Goal: Task Accomplishment & Management: Use online tool/utility

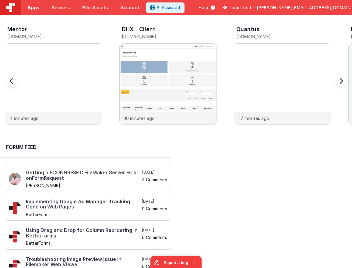
click at [34, 6] on span "Apps" at bounding box center [33, 8] width 12 height 6
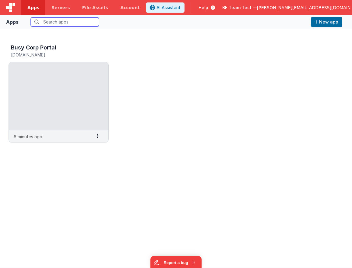
click at [61, 21] on input "text" at bounding box center [65, 21] width 68 height 9
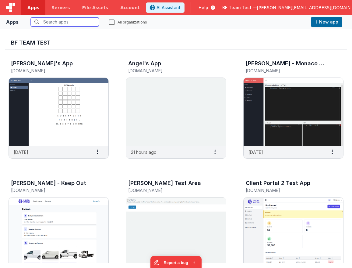
click at [82, 22] on input "text" at bounding box center [65, 21] width 68 height 9
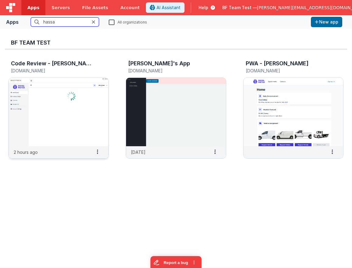
type input "hassa"
click at [81, 87] on img at bounding box center [59, 112] width 100 height 68
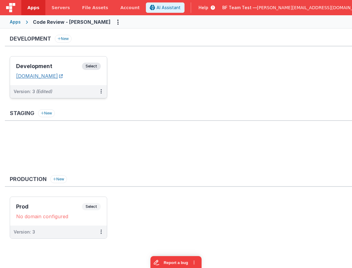
click at [63, 73] on link "[DOMAIN_NAME]" at bounding box center [39, 76] width 47 height 6
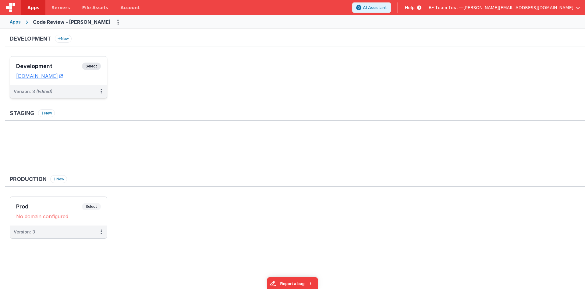
click at [56, 57] on div "Development Select URLs [DOMAIN_NAME]" at bounding box center [58, 70] width 97 height 29
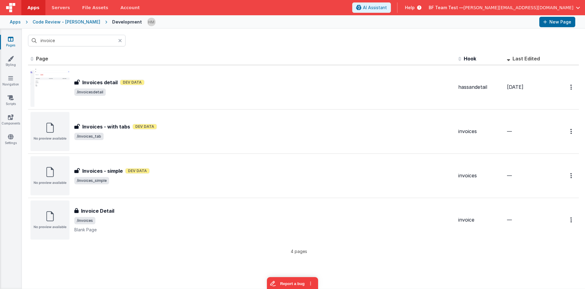
drag, startPoint x: 122, startPoint y: 41, endPoint x: 111, endPoint y: 41, distance: 11.0
click at [120, 41] on div at bounding box center [121, 41] width 7 height 12
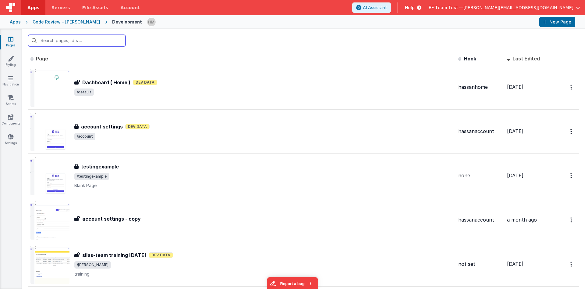
click at [106, 41] on input "text" at bounding box center [77, 41] width 98 height 12
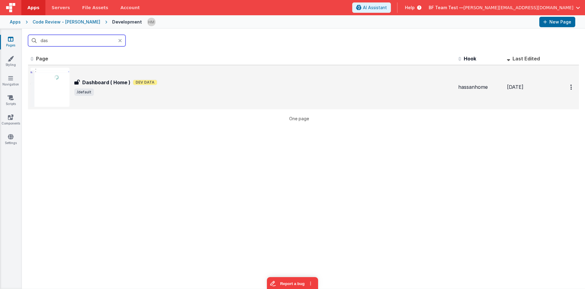
type input "das"
click at [192, 77] on div "Dashboard ( Home ) Dashboard ( Home ) Dev Data /default" at bounding box center [241, 87] width 423 height 39
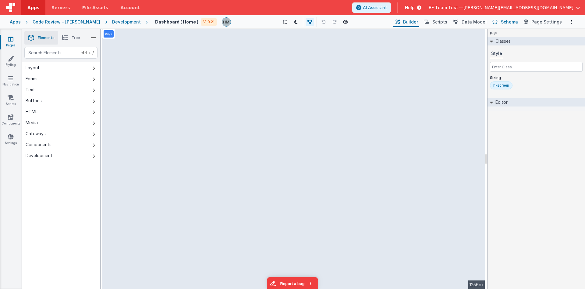
click at [352, 22] on span "Schema" at bounding box center [509, 22] width 17 height 6
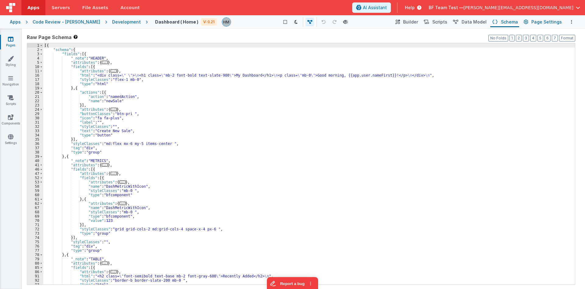
click at [352, 23] on span "Page Settings" at bounding box center [547, 22] width 30 height 6
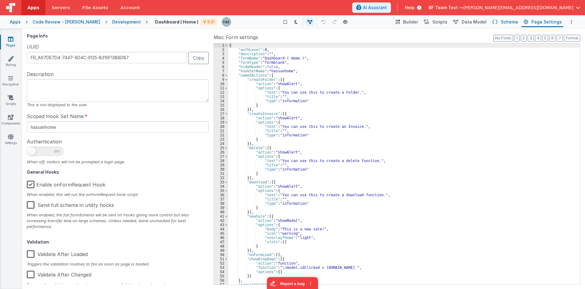
click at [352, 24] on span "Schema" at bounding box center [509, 22] width 17 height 6
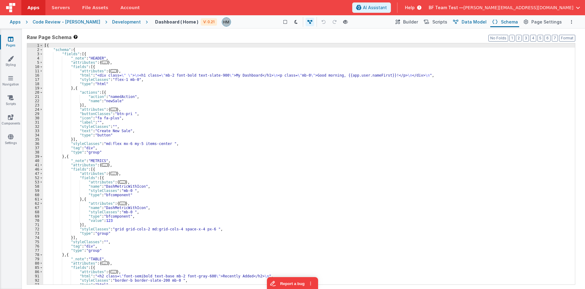
click at [352, 23] on span "Data Model" at bounding box center [474, 22] width 25 height 6
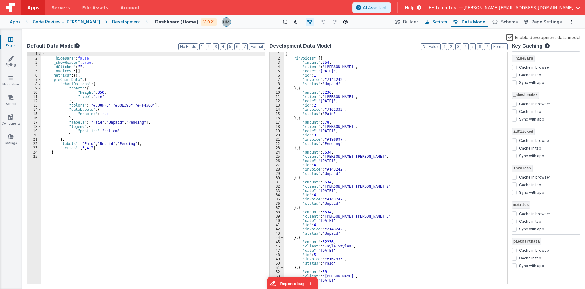
click at [352, 23] on button "Scripts" at bounding box center [435, 22] width 27 height 10
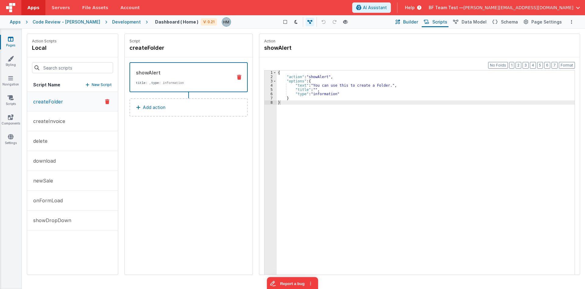
click at [352, 22] on span "Builder" at bounding box center [410, 22] width 15 height 6
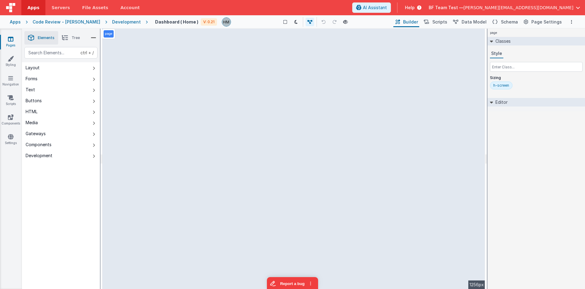
select select
select select "status"
select select "amount"
select select "date"
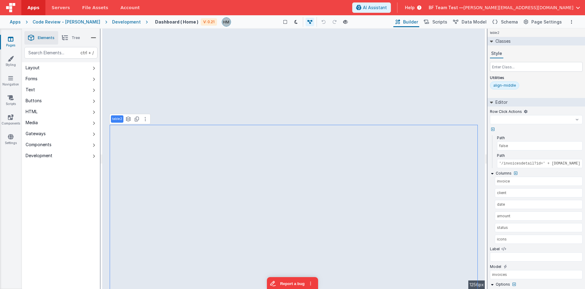
select select
click at [11, 39] on icon at bounding box center [10, 39] width 5 height 6
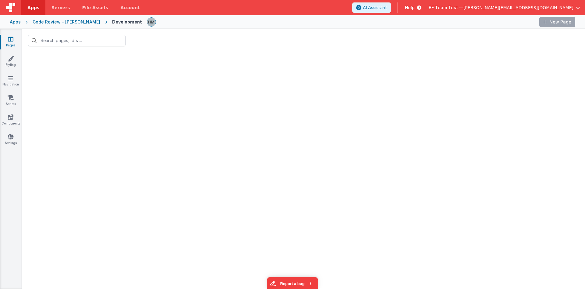
type input "das"
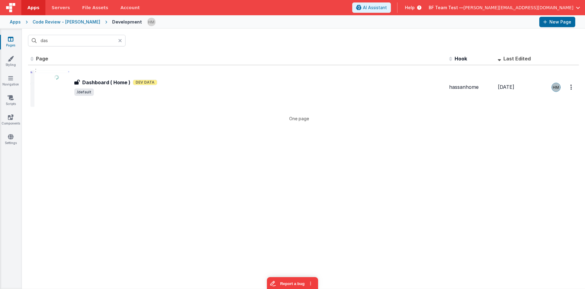
click at [122, 40] on div at bounding box center [121, 41] width 7 height 12
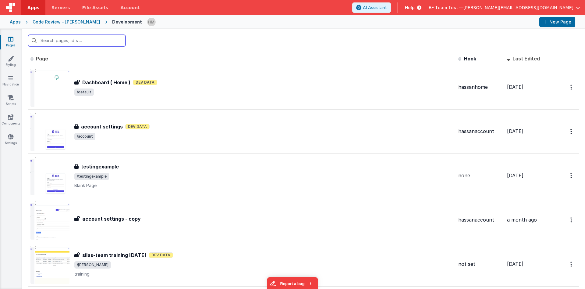
click at [108, 40] on input "text" at bounding box center [77, 41] width 98 height 12
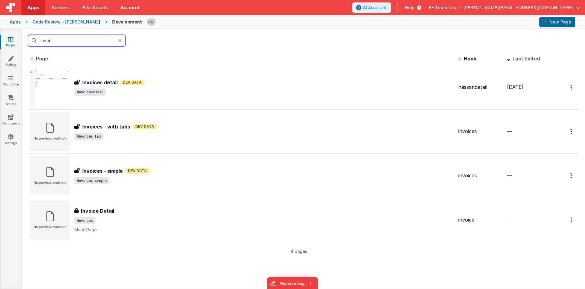
type input "invoi"
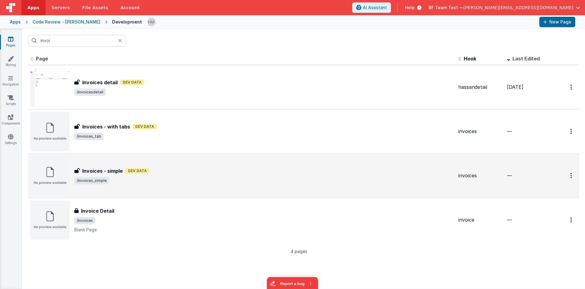
click at [212, 176] on div "Invoices - simple Invoices - simple Dev Data /invoices_simple" at bounding box center [263, 175] width 379 height 17
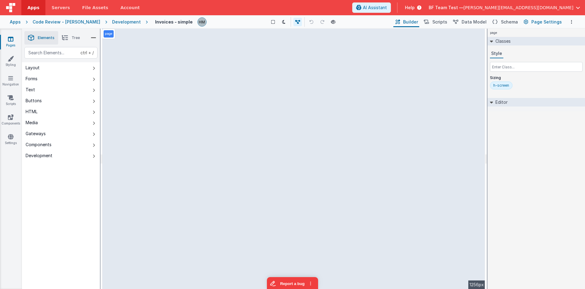
click at [352, 22] on span "Page Settings" at bounding box center [547, 22] width 30 height 6
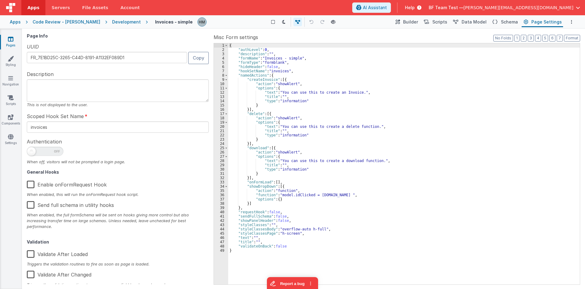
click at [75, 187] on label "Enable onFormRequest Hook" at bounding box center [67, 183] width 80 height 13
click at [0, 0] on input "Enable onFormRequest Hook" at bounding box center [0, 0] width 0 height 0
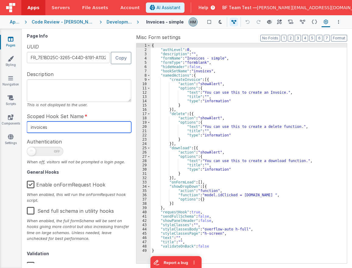
drag, startPoint x: 75, startPoint y: 129, endPoint x: 1, endPoint y: 118, distance: 74.2
click at [27, 121] on input "invoices" at bounding box center [79, 126] width 105 height 11
type input "hassanhome"
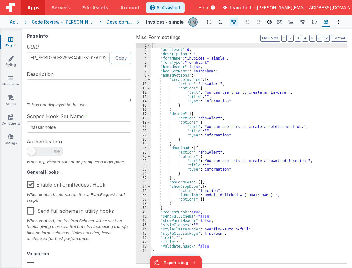
click at [255, 103] on div "{ "authLevel" : 0 , "description" : "" , "formName" : "Invoices - simple" , "fo…" at bounding box center [249, 157] width 196 height 228
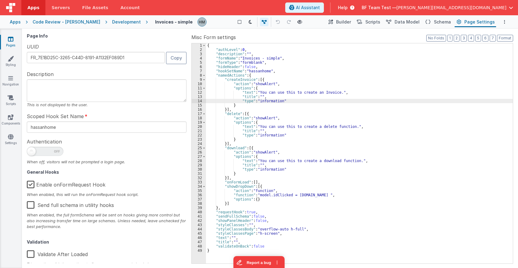
click at [112, 21] on div "Development" at bounding box center [126, 22] width 29 height 6
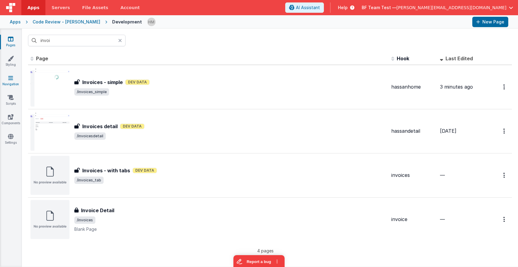
click at [12, 84] on link "Navigation" at bounding box center [11, 81] width 22 height 12
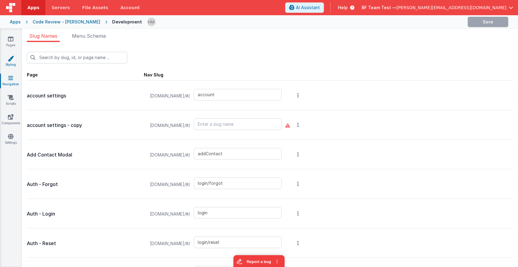
click at [12, 63] on link "Styling" at bounding box center [11, 61] width 22 height 12
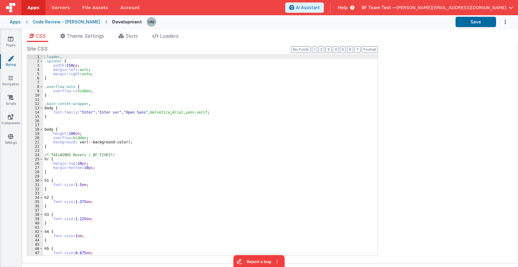
click at [133, 42] on div "Site CSS Format 7 6 5 4 3 2 1 No Folds 1 2 3 4 5 6 7 8 9 10 11 12 13 14 15 16 1…" at bounding box center [270, 153] width 496 height 222
click at [135, 38] on span "Slots" at bounding box center [132, 36] width 12 height 6
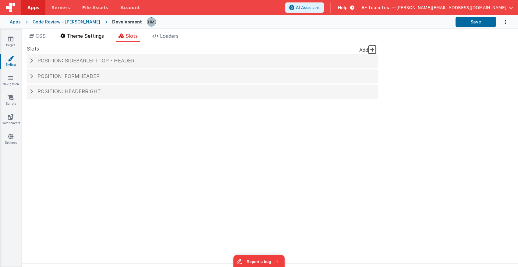
click at [79, 37] on span "Theme Settings" at bounding box center [85, 36] width 37 height 6
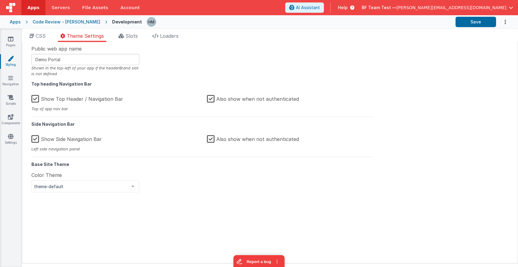
click at [35, 100] on label "Show Top Header / Navigation Bar" at bounding box center [77, 97] width 92 height 13
click at [0, 0] on input "Show Top Header / Navigation Bar" at bounding box center [0, 0] width 0 height 0
click at [352, 20] on button "Save" at bounding box center [476, 22] width 41 height 10
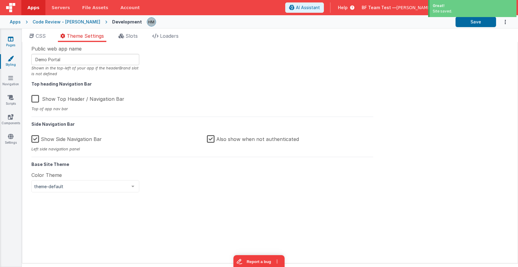
click at [16, 40] on link "Pages" at bounding box center [11, 42] width 22 height 12
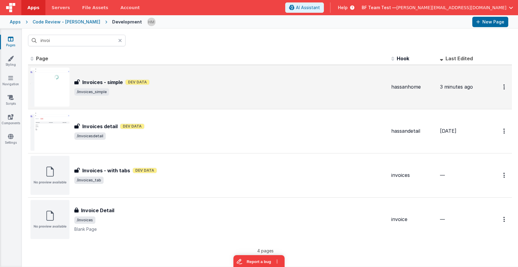
click at [201, 90] on span "/invoices_simple" at bounding box center [230, 91] width 312 height 7
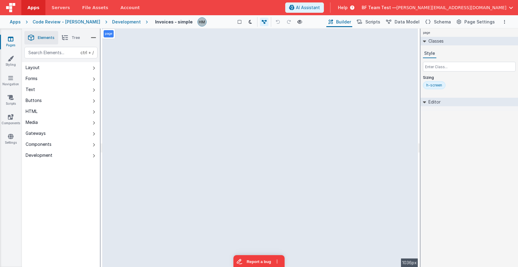
select select
select select "status"
select select "amount"
select select "date"
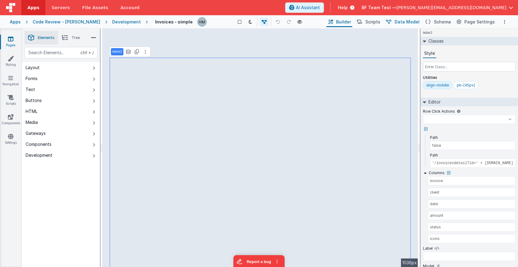
click at [352, 21] on span "Data Model" at bounding box center [407, 22] width 25 height 6
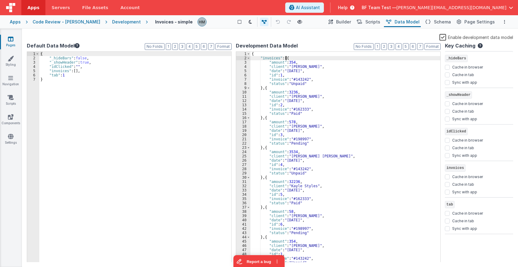
click at [286, 56] on div "{ "invoices" : [{ "amount" : 354 , "client" : "[PERSON_NAME]" , "date" : "[DATE…" at bounding box center [346, 161] width 190 height 219
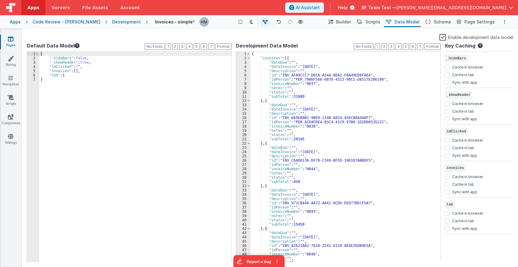
click at [333, 101] on div "{ "invoices" : [{ "dateDue" : "" , "dateInvoice" : "[DATE]" , "description" : "…" at bounding box center [346, 161] width 190 height 219
click at [351, 25] on span "Builder" at bounding box center [343, 22] width 15 height 6
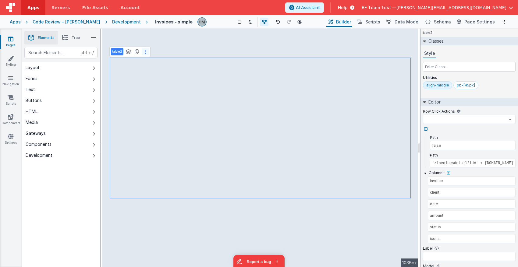
click at [147, 55] on button at bounding box center [145, 51] width 7 height 7
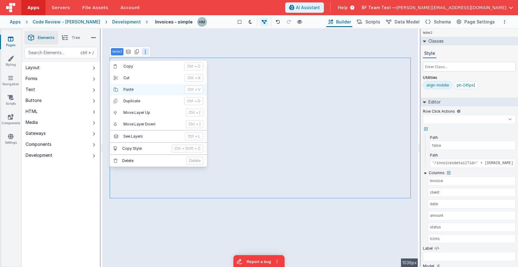
select select
click at [136, 160] on p "Delete" at bounding box center [152, 160] width 61 height 5
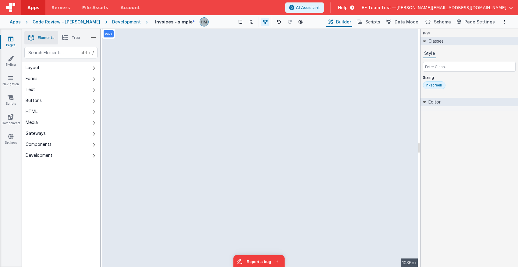
click at [71, 38] on li "Tree" at bounding box center [70, 37] width 25 height 13
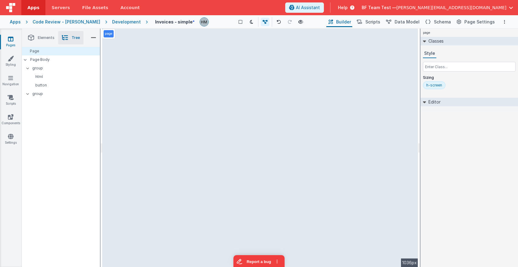
click at [43, 36] on span "Elements" at bounding box center [46, 37] width 17 height 5
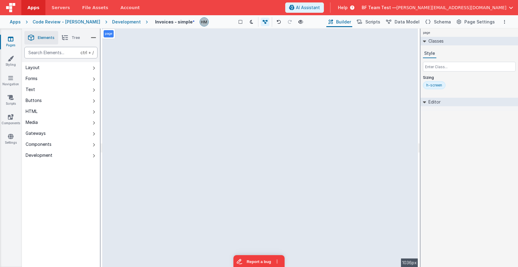
click at [49, 54] on div "text" at bounding box center [60, 53] width 73 height 12
type div "html"
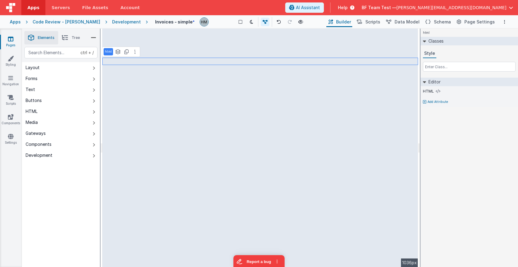
click at [66, 38] on icon at bounding box center [65, 38] width 6 height 9
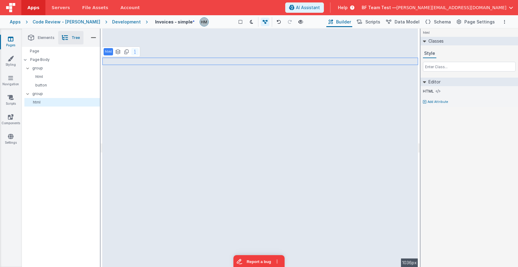
click at [137, 55] on button at bounding box center [134, 51] width 7 height 7
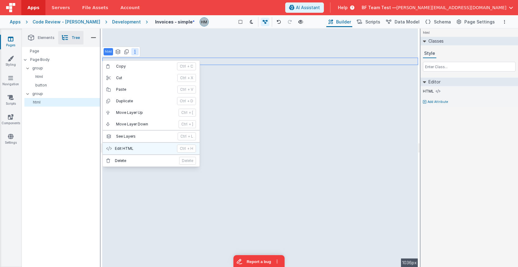
click at [129, 149] on p "Edit HTML" at bounding box center [144, 148] width 59 height 5
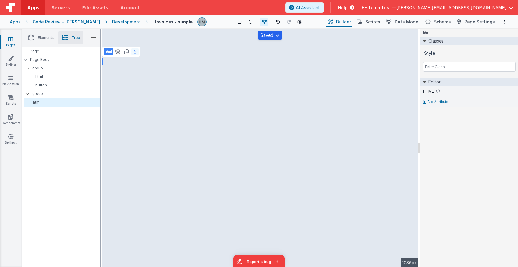
click at [134, 53] on icon at bounding box center [134, 51] width 1 height 5
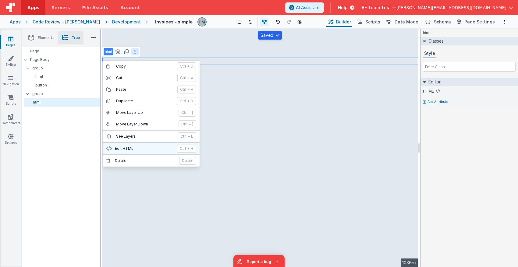
click at [127, 148] on p "Edit HTML" at bounding box center [144, 148] width 59 height 5
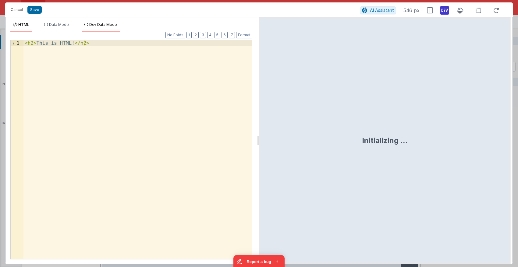
click at [104, 27] on li "Dev Data Model" at bounding box center [101, 27] width 38 height 10
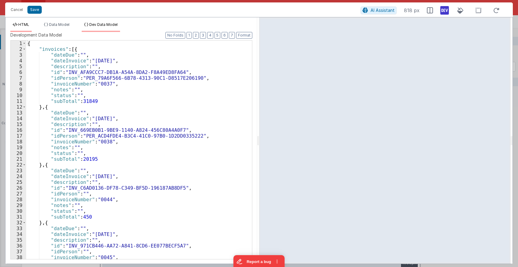
click at [26, 28] on li "HTML" at bounding box center [20, 27] width 21 height 10
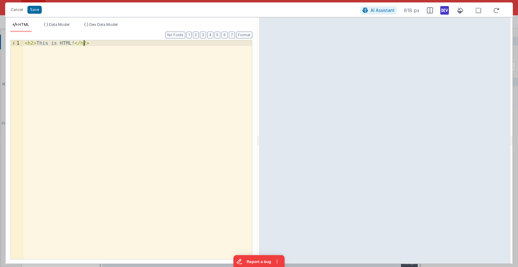
drag, startPoint x: 133, startPoint y: 53, endPoint x: 0, endPoint y: 35, distance: 133.5
click at [23, 40] on div "< h2 > This is HTML! </ h2 >" at bounding box center [137, 149] width 229 height 219
drag, startPoint x: 376, startPoint y: 11, endPoint x: 269, endPoint y: 159, distance: 182.9
click at [352, 11] on span "AI Assistant" at bounding box center [383, 10] width 24 height 5
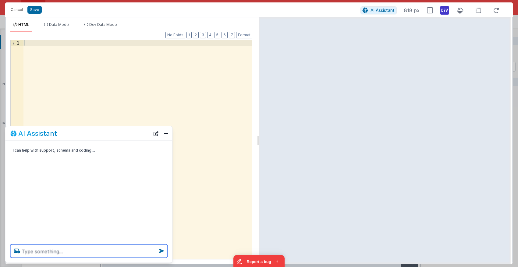
click at [102, 250] on textarea at bounding box center [88, 251] width 157 height 13
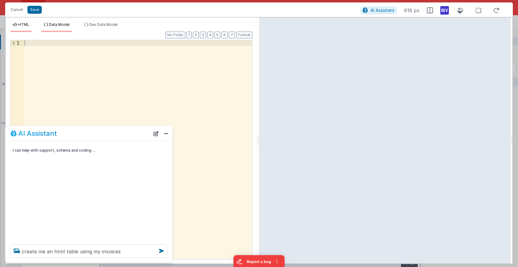
click at [68, 27] on li "Data Model" at bounding box center [56, 27] width 30 height 10
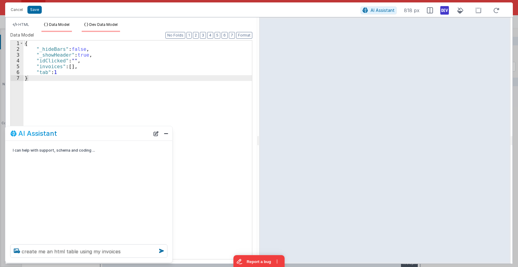
click at [93, 26] on span "Dev Data Model" at bounding box center [103, 24] width 28 height 5
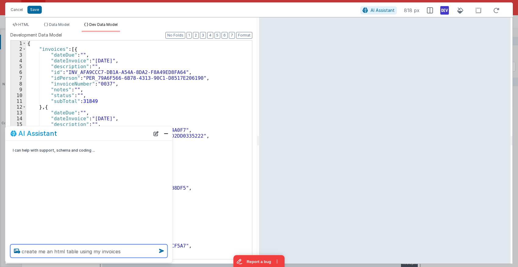
click at [126, 252] on textarea "create me an html table using my invoices" at bounding box center [88, 251] width 157 height 13
type textarea "create me an html table using my invoices data"
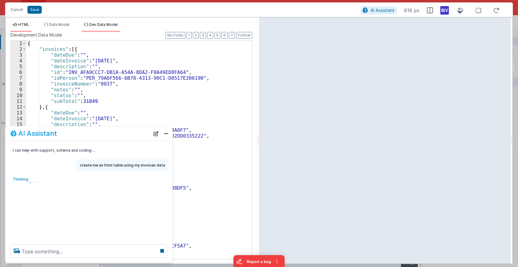
click at [30, 27] on li "HTML" at bounding box center [20, 27] width 21 height 10
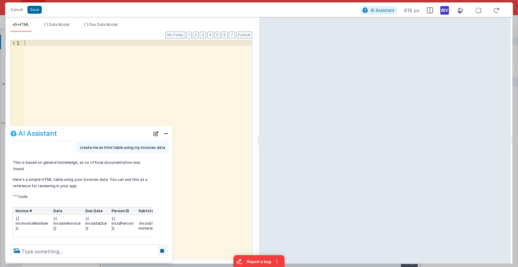
click at [161, 252] on icon at bounding box center [162, 251] width 9 height 10
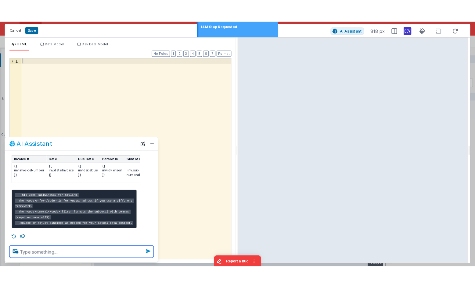
scroll to position [89, 0]
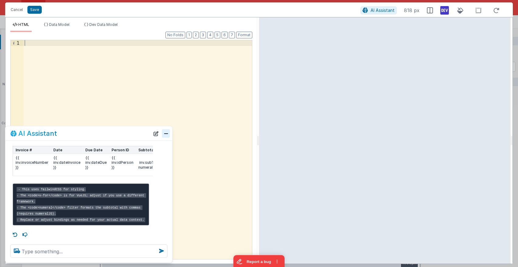
click at [166, 134] on button "Close" at bounding box center [166, 133] width 8 height 9
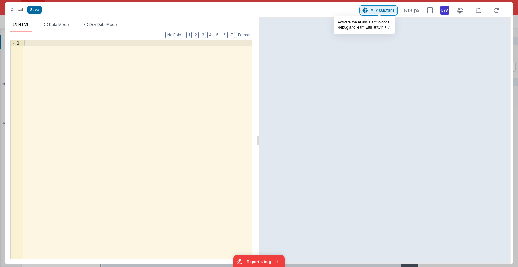
click at [352, 11] on span "AI Assistant" at bounding box center [383, 10] width 24 height 5
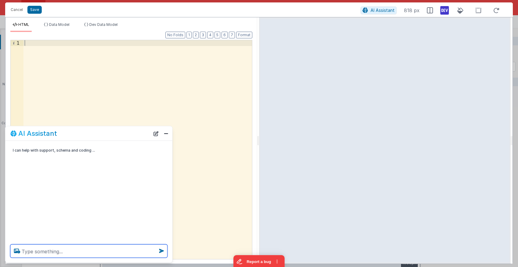
click at [79, 253] on textarea at bounding box center [88, 251] width 157 height 13
type textarea "Create a table using my ivnoices dev data"
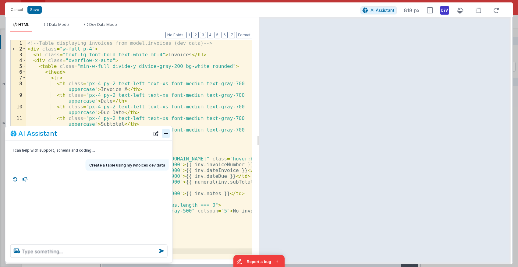
click at [169, 130] on button "Close" at bounding box center [166, 133] width 8 height 9
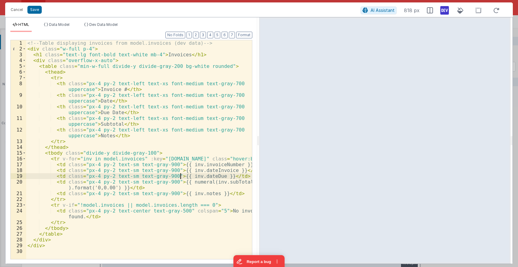
click at [180, 175] on div "<!-- Table displaying invoices from model.invoices (dev data) --> < div class =…" at bounding box center [139, 155] width 226 height 231
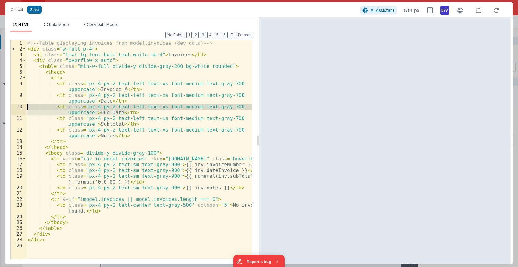
drag, startPoint x: 136, startPoint y: 113, endPoint x: 15, endPoint y: 108, distance: 121.4
click at [26, 108] on div "<!-- Table displaying invoices from model.invoices (dev data) --> < div class =…" at bounding box center [139, 149] width 226 height 219
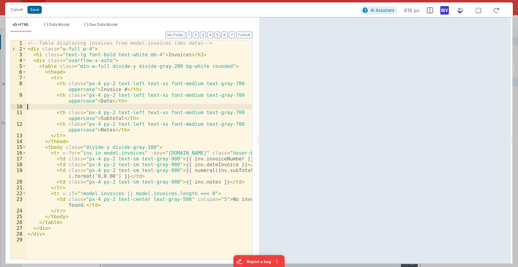
click at [102, 130] on div "<!-- Table displaying invoices from model.invoices (dev data) --> < div class =…" at bounding box center [139, 155] width 226 height 231
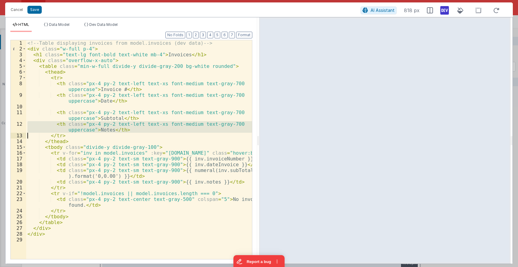
click at [102, 130] on div "<!-- Table displaying invoices from model.invoices (dev data) --> < div class =…" at bounding box center [139, 155] width 226 height 231
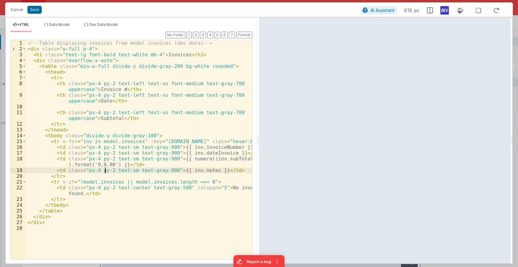
click at [105, 170] on div "<!-- Table displaying invoices from model.invoices (dev data) --> < div class =…" at bounding box center [139, 155] width 226 height 231
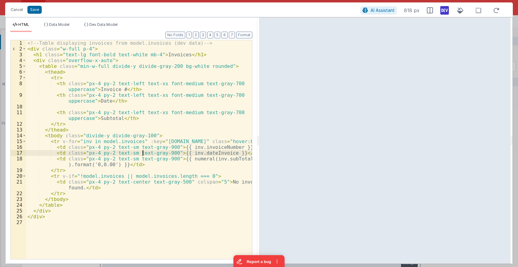
click at [144, 155] on div "<!-- Table displaying invoices from model.invoices (dev data) --> < div class =…" at bounding box center [139, 155] width 226 height 231
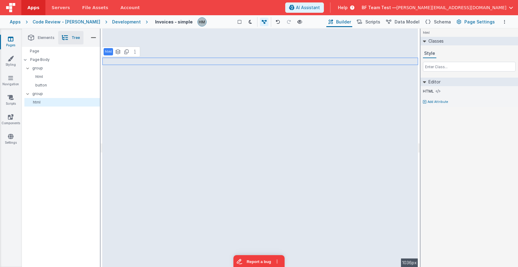
click at [352, 23] on span "Page Settings" at bounding box center [479, 22] width 30 height 6
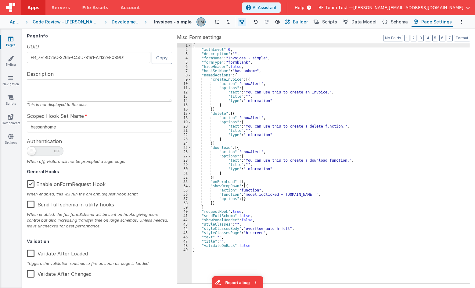
click at [300, 21] on span "Builder" at bounding box center [300, 22] width 15 height 6
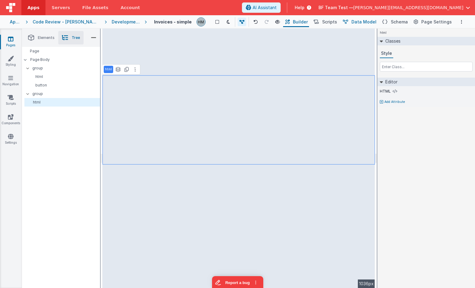
click at [348, 22] on icon at bounding box center [345, 22] width 5 height 6
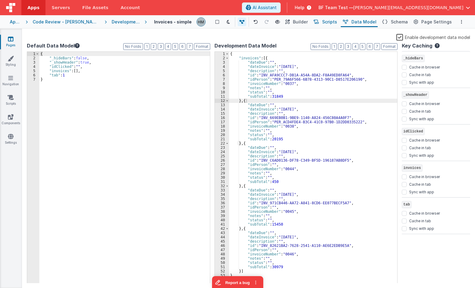
click at [334, 21] on span "Scripts" at bounding box center [329, 22] width 15 height 6
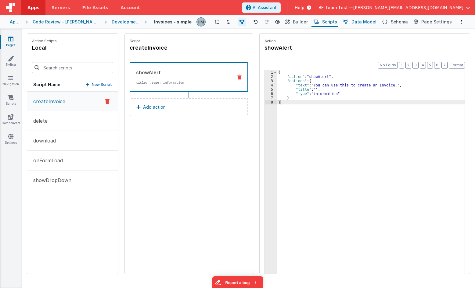
click at [352, 27] on button "Data Model" at bounding box center [358, 22] width 37 height 10
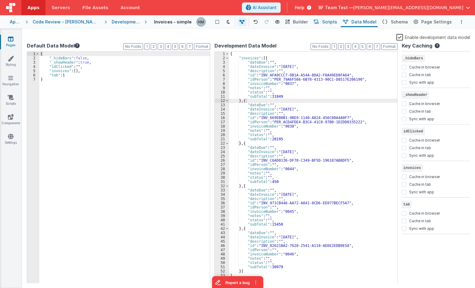
click at [337, 24] on span "Scripts" at bounding box center [329, 22] width 15 height 6
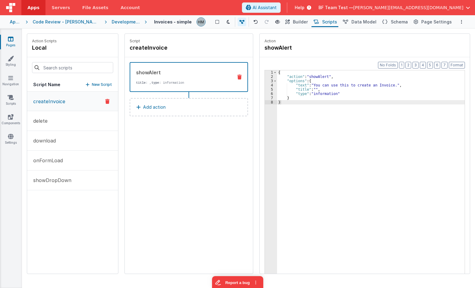
click at [153, 108] on p "Add action" at bounding box center [154, 107] width 23 height 7
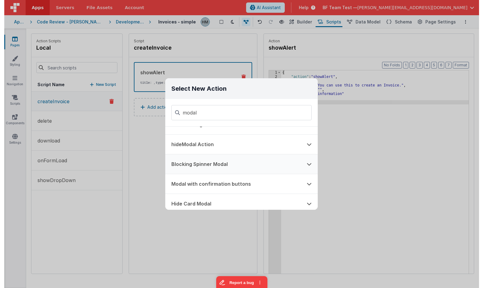
scroll to position [36, 0]
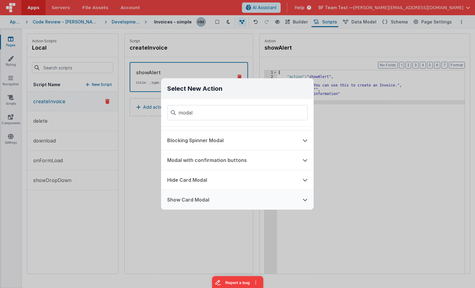
type input "modal"
click at [214, 198] on button "Show Card Modal" at bounding box center [228, 200] width 135 height 20
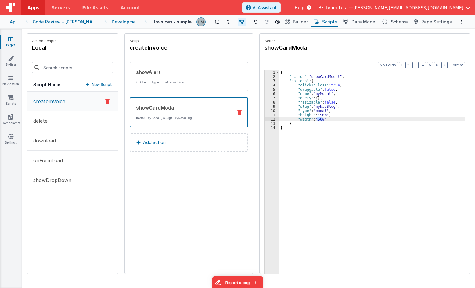
drag, startPoint x: 316, startPoint y: 120, endPoint x: 322, endPoint y: 121, distance: 5.8
click at [322, 121] on div "{ "action" : "showCardModal" , "options" : { "clickToClose" : true , "draggable…" at bounding box center [371, 185] width 185 height 231
drag, startPoint x: 324, startPoint y: 115, endPoint x: 319, endPoint y: 115, distance: 5.5
click at [319, 115] on div "{ "action" : "showCardModal" , "options" : { "clickToClose" : true , "draggable…" at bounding box center [371, 185] width 185 height 231
click at [352, 102] on div "{ "action" : "showCardModal" , "options" : { "clickToClose" : true , "draggable…" at bounding box center [371, 185] width 185 height 231
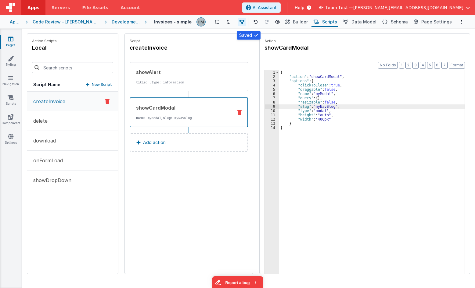
click at [326, 108] on div "{ "action" : "showCardModal" , "options" : { "clickToClose" : true , "draggable…" at bounding box center [371, 185] width 185 height 231
click at [352, 101] on div "{ "action" : "showCardModal" , "options" : { "clickToClose" : true , "draggable…" at bounding box center [371, 185] width 185 height 231
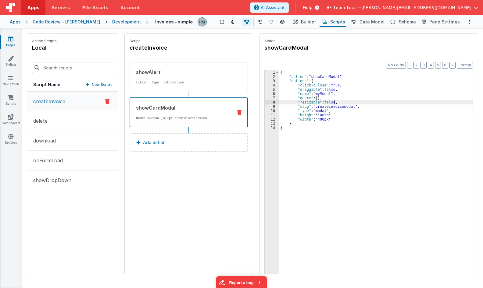
click at [352, 8] on span "[PERSON_NAME][EMAIL_ADDRESS][DOMAIN_NAME]" at bounding box center [416, 8] width 110 height 6
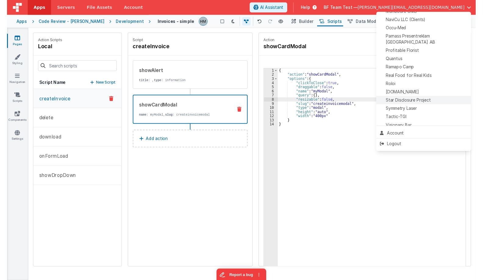
scroll to position [279, 0]
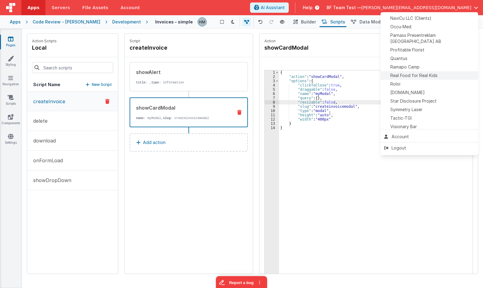
click at [352, 73] on span "Real Food for Real Kids" at bounding box center [413, 76] width 47 height 6
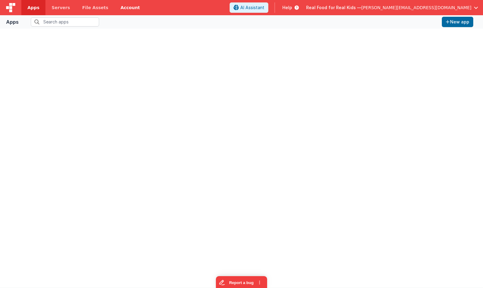
type input "hassa"
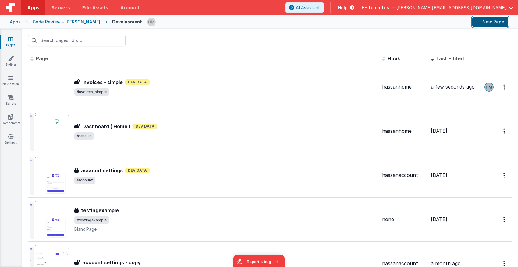
click at [486, 19] on button "New Page" at bounding box center [490, 22] width 36 height 10
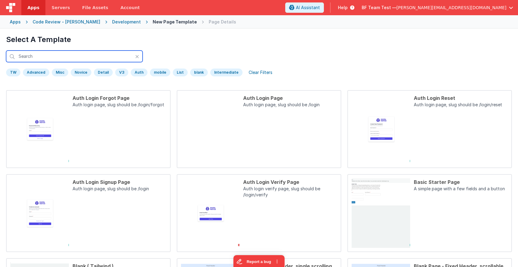
click at [109, 59] on input "text" at bounding box center [74, 57] width 137 height 12
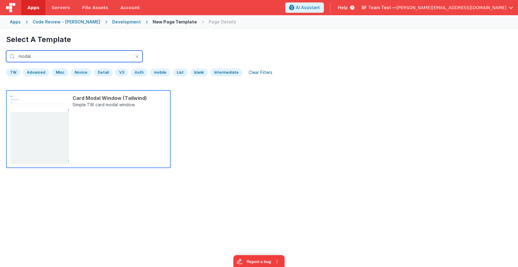
type input "modal"
click at [141, 133] on div "Card Modal Window (Tailwind) Simple TW card modal window." at bounding box center [118, 128] width 98 height 69
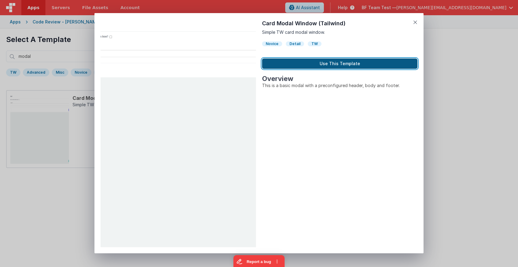
click at [308, 65] on button "Use This Template" at bounding box center [339, 64] width 155 height 10
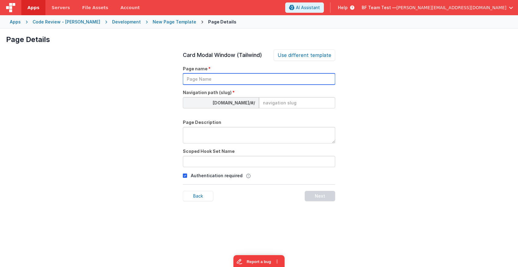
click at [280, 79] on input "text" at bounding box center [259, 78] width 152 height 11
type input "Create Invoice Modal"
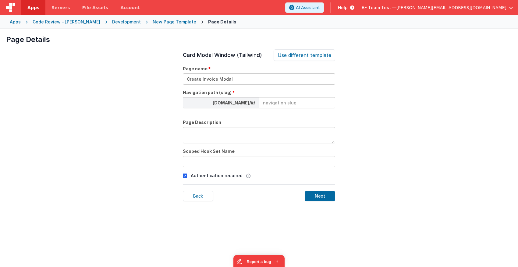
click at [302, 103] on input at bounding box center [297, 102] width 76 height 11
paste input "Create Invoice Modal"
click at [268, 162] on input "text" at bounding box center [259, 161] width 152 height 11
type input "createinvoicemodal"
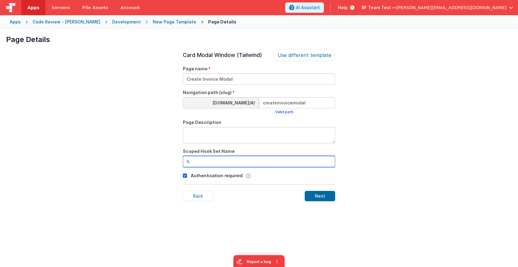
click at [212, 161] on input "h" at bounding box center [259, 161] width 152 height 11
type input "hassanhome"
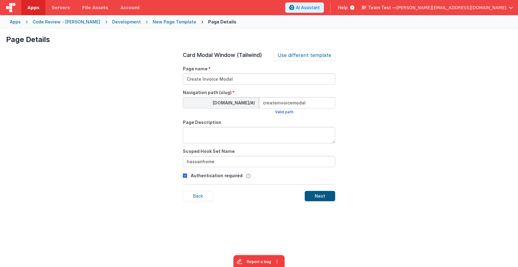
click at [319, 199] on div "Next" at bounding box center [320, 196] width 30 height 10
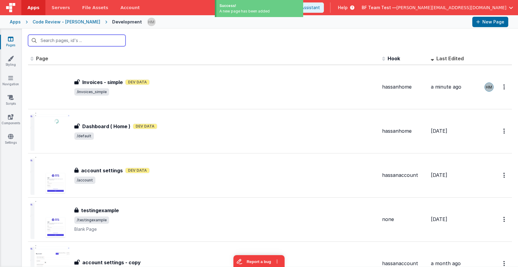
click at [102, 41] on input "text" at bounding box center [77, 41] width 98 height 12
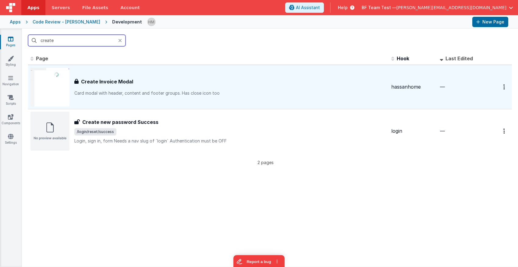
type input "create"
click at [203, 105] on div "Create Invoice Modal Create Invoice Modal Card modal with header, content and f…" at bounding box center [208, 87] width 356 height 39
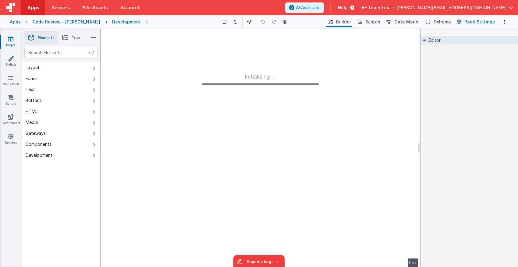
type input "FR_1B86C703-5638-354E-8DE3-64227CC1FC8F"
type textarea "Card modal with header, content and footer groups. Has close icon too"
type input "hassanhome"
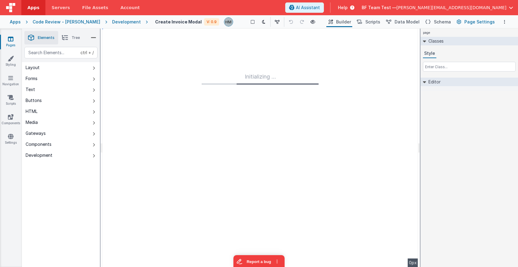
click at [469, 23] on span "Page Settings" at bounding box center [479, 22] width 30 height 6
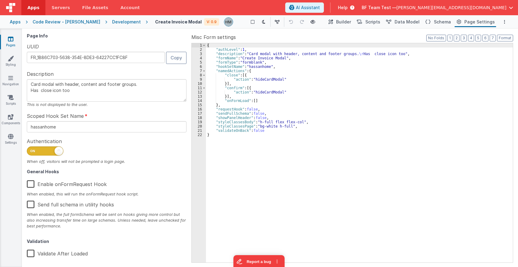
click at [48, 152] on span at bounding box center [45, 151] width 37 height 9
click at [32, 152] on input "checkbox" at bounding box center [29, 150] width 5 height 5
checkbox input "false"
type textarea "Card modal with header, content and footer groups. Has close icon too"
click at [376, 23] on span "Scripts" at bounding box center [372, 22] width 15 height 6
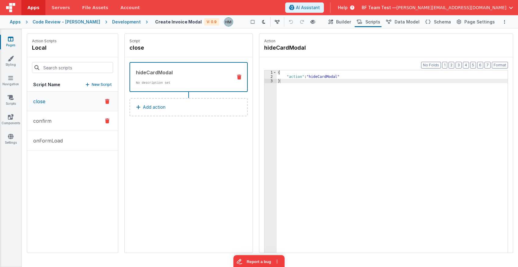
click at [76, 121] on button "confirm" at bounding box center [72, 121] width 91 height 20
click at [351, 21] on span "Builder" at bounding box center [343, 22] width 15 height 6
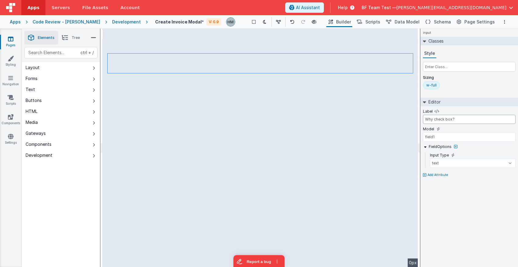
drag, startPoint x: 461, startPoint y: 121, endPoint x: 355, endPoint y: 106, distance: 107.4
click at [423, 115] on input "Why check box?" at bounding box center [469, 119] width 93 height 9
drag, startPoint x: 480, startPoint y: 124, endPoint x: 391, endPoint y: 113, distance: 89.6
click at [421, 113] on div "input Classes Style Sizing w-full Editor Label model.invoice.amount Model field…" at bounding box center [470, 148] width 98 height 239
click at [469, 119] on input "model.invoice.amount" at bounding box center [469, 119] width 93 height 9
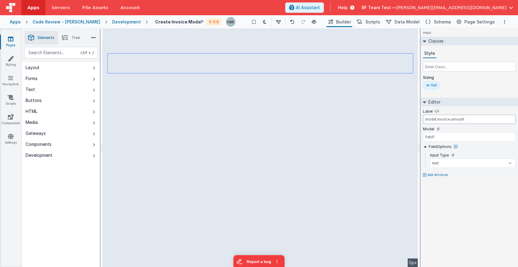
click at [469, 119] on input "model.invoice.amount" at bounding box center [469, 119] width 93 height 9
type input "model.invoice.amount"
drag, startPoint x: 443, startPoint y: 139, endPoint x: 408, endPoint y: 136, distance: 35.2
click at [423, 136] on input "field1" at bounding box center [469, 137] width 93 height 9
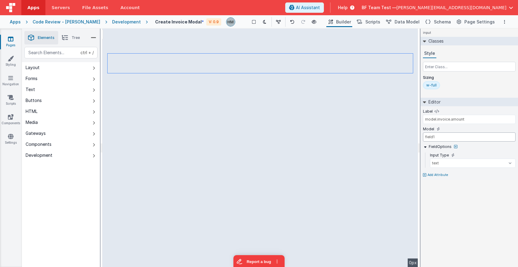
paste input "model.invoice.amount"
type input "model.invoice.amount"
click at [456, 119] on input "model.invoice.amount" at bounding box center [469, 119] width 93 height 9
click at [455, 119] on input "model.invoice.amount" at bounding box center [469, 119] width 93 height 9
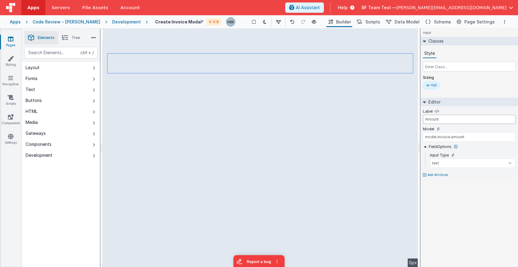
type input "Amount"
click at [430, 159] on select "text number password email" at bounding box center [473, 163] width 86 height 9
click option "number" at bounding box center [0, 0] width 0 height 0
click at [474, 202] on div "input Classes Style Sizing w-full Editor Label Amount Model model.invoice.amoun…" at bounding box center [470, 148] width 98 height 239
click at [430, 159] on select "text number password email" at bounding box center [473, 163] width 86 height 9
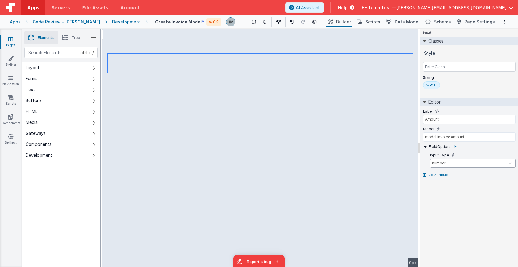
select select "text"
click option "text" at bounding box center [0, 0] width 0 height 0
click at [472, 202] on div "input Classes Style Sizing w-full Editor Label Amount Model model.invoice.amoun…" at bounding box center [470, 148] width 98 height 239
click at [69, 42] on li "Tree" at bounding box center [70, 37] width 25 height 13
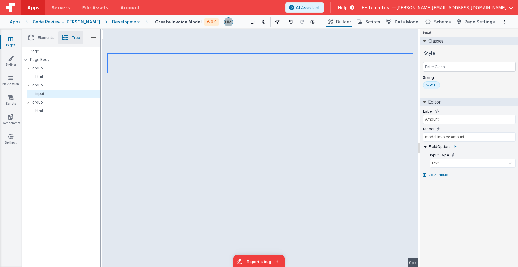
click at [45, 37] on span "Elements" at bounding box center [46, 37] width 17 height 5
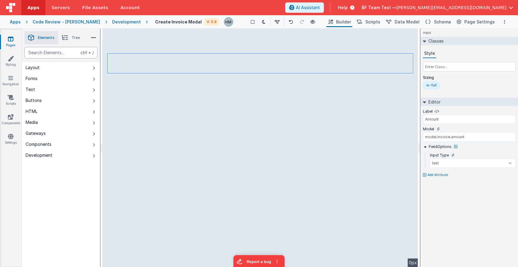
click at [49, 51] on div "text" at bounding box center [60, 53] width 73 height 12
type div "input"
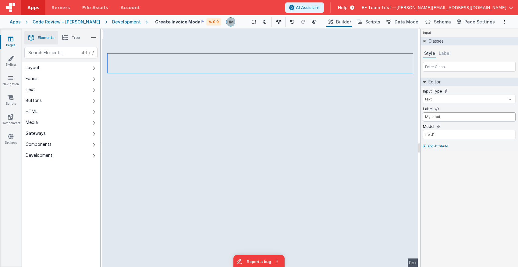
drag, startPoint x: 376, startPoint y: 103, endPoint x: 354, endPoint y: 102, distance: 21.6
click at [423, 112] on input "My Input" at bounding box center [469, 116] width 93 height 9
type input "Invoice No."
click at [444, 133] on input "field1" at bounding box center [469, 134] width 93 height 9
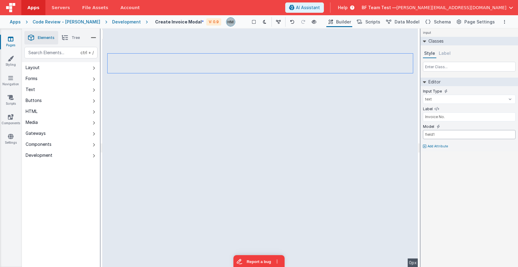
click at [444, 133] on input "field1" at bounding box center [469, 134] width 93 height 9
paste input "invoiceNumber"
click at [425, 136] on input "invoiceNumber" at bounding box center [469, 134] width 93 height 9
click at [439, 137] on input "model.invoice.invoiceNumber" at bounding box center [469, 134] width 93 height 9
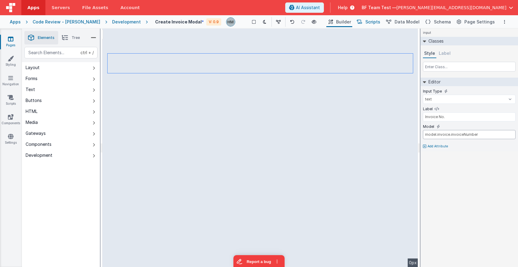
type input "model.invoice.invoiceNumber"
click at [361, 22] on button "Scripts" at bounding box center [368, 22] width 27 height 10
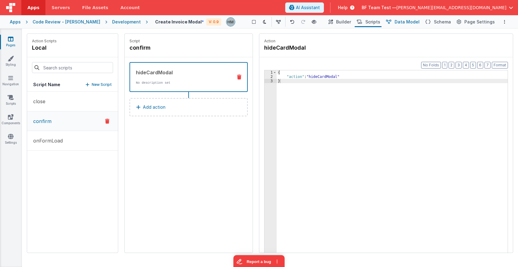
click at [411, 24] on span "Data Model" at bounding box center [407, 22] width 25 height 6
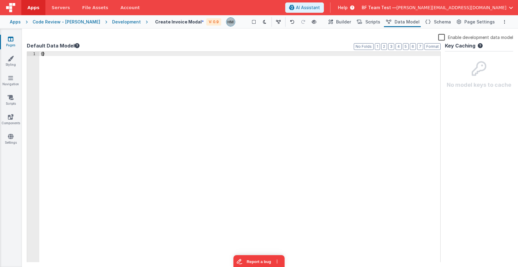
click at [43, 53] on div "{ }" at bounding box center [239, 161] width 401 height 219
paste textarea
click at [185, 96] on div "{ "invoice" : { } }" at bounding box center [239, 161] width 401 height 219
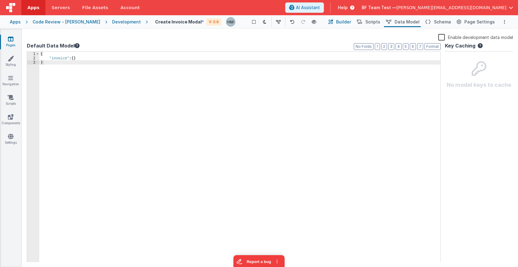
click at [351, 25] on span "Builder" at bounding box center [343, 22] width 15 height 6
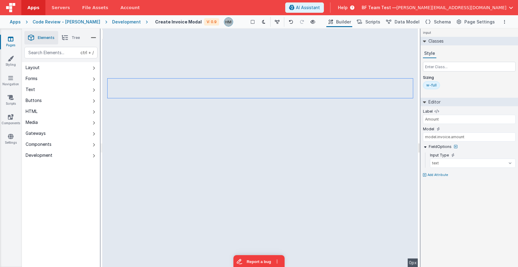
type input "model.invoice.invoiceNumber"
type input "Invoice No."
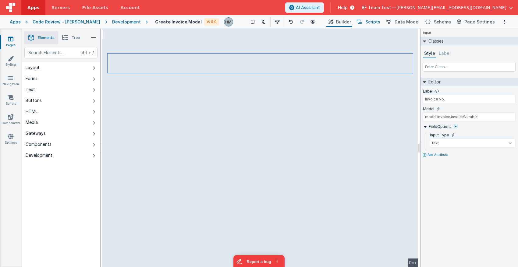
click at [373, 23] on span "Scripts" at bounding box center [372, 22] width 15 height 6
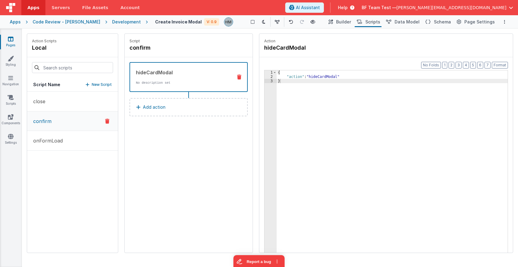
click at [179, 105] on button "Add action" at bounding box center [189, 107] width 118 height 18
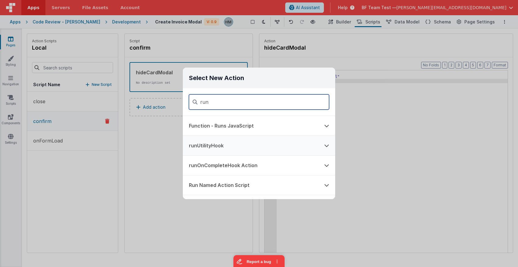
type input "run"
click at [246, 141] on button "runUtilityHook" at bounding box center [250, 146] width 135 height 20
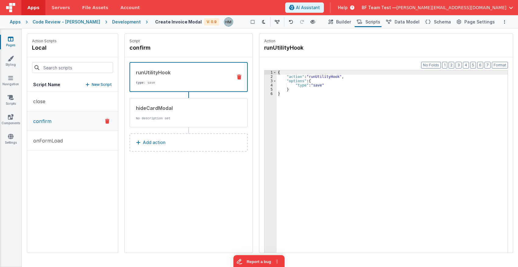
click at [165, 141] on button "Add action" at bounding box center [189, 142] width 118 height 18
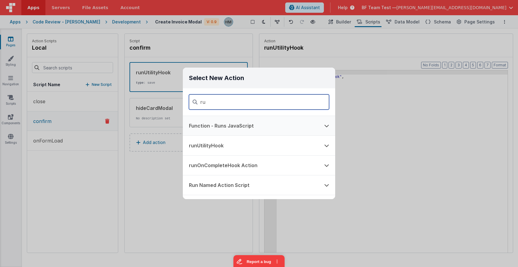
type input "ru"
click at [232, 125] on button "Function - Runs JavaScript" at bounding box center [250, 126] width 135 height 20
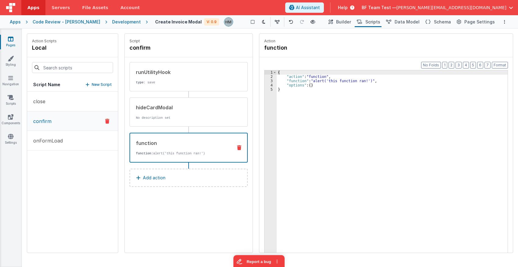
click at [241, 151] on div "function function: alert('this function ran!')" at bounding box center [189, 148] width 118 height 30
click at [240, 148] on icon at bounding box center [239, 147] width 4 height 5
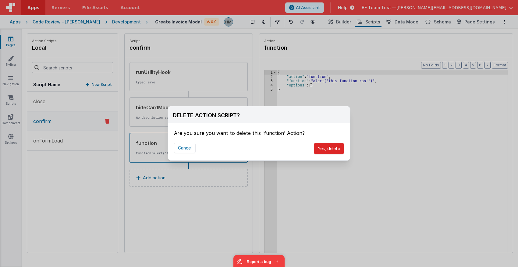
click at [329, 150] on button "Yes, delete" at bounding box center [329, 149] width 30 height 12
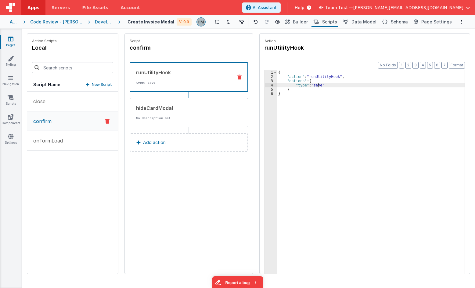
click at [318, 84] on div "{ "action" : "runUtilityHook" , "options" : { "type" : "save" } }" at bounding box center [370, 185] width 187 height 231
click at [358, 87] on div "{ "action" : "runUtilityHook" , "options" : { "type" : "create" } }" at bounding box center [370, 185] width 187 height 231
click at [301, 24] on span "Builder" at bounding box center [300, 22] width 15 height 6
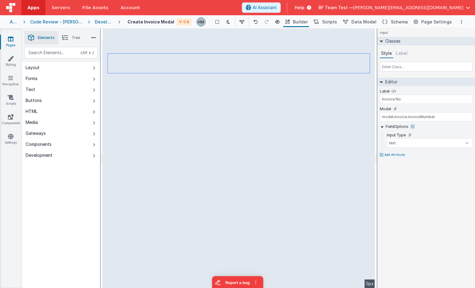
type input "model.invoice.amount"
type input "Amount"
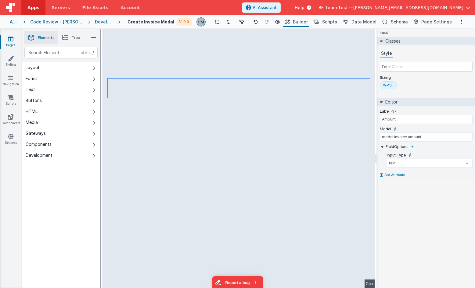
type input "model.invoice.invoiceNumber"
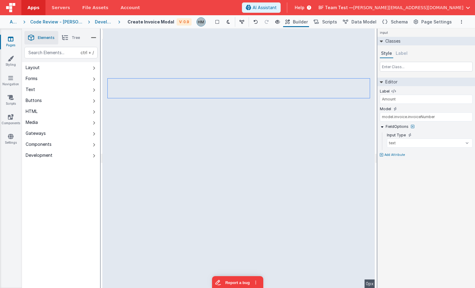
type input "Invoice No."
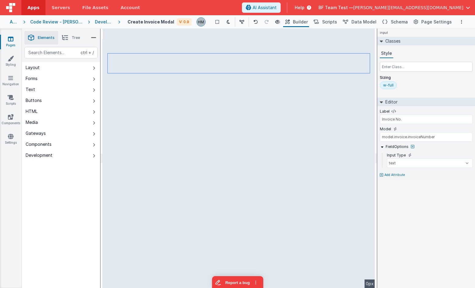
type input "model.invoice.amount"
click at [399, 123] on input "Amount" at bounding box center [425, 119] width 93 height 9
type input "Sub Total"
click at [412, 140] on input "model.invoice.amount" at bounding box center [425, 137] width 93 height 9
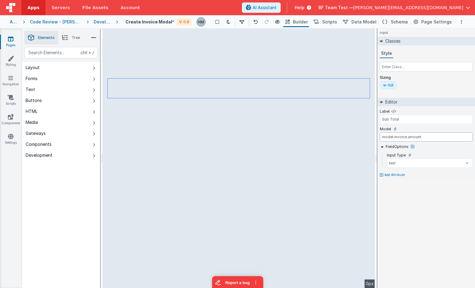
click at [412, 140] on input "model.invoice.amount" at bounding box center [425, 137] width 93 height 9
click at [414, 138] on input "model.invoice.subTotal" at bounding box center [425, 137] width 93 height 9
click at [337, 20] on span "Scripts" at bounding box center [329, 22] width 15 height 6
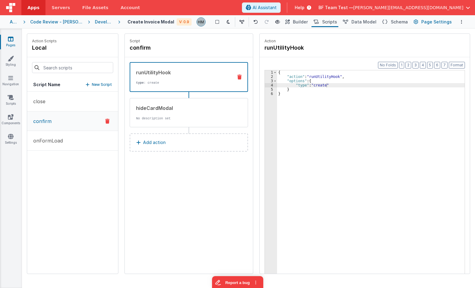
click at [425, 21] on span "Page Settings" at bounding box center [436, 22] width 30 height 6
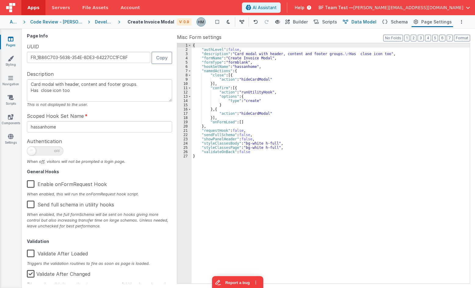
click at [360, 23] on span "Data Model" at bounding box center [363, 22] width 25 height 6
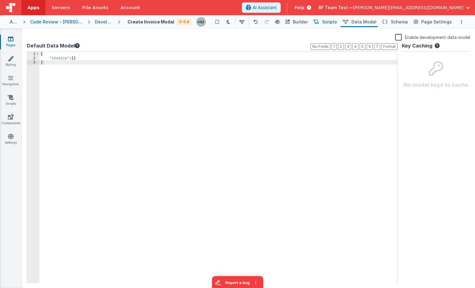
click at [337, 23] on span "Scripts" at bounding box center [329, 22] width 15 height 6
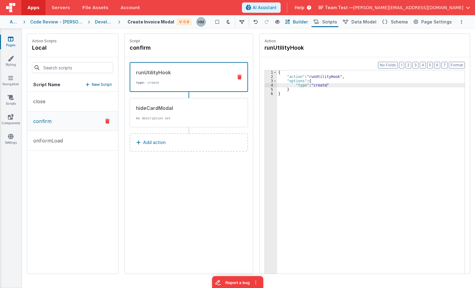
click at [298, 22] on button "Builder" at bounding box center [296, 22] width 26 height 10
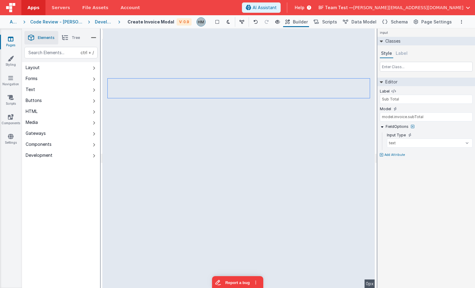
type input "model.invoice.invoiceNumber"
type input "Invoice No."
click at [367, 22] on span "Data Model" at bounding box center [363, 22] width 25 height 6
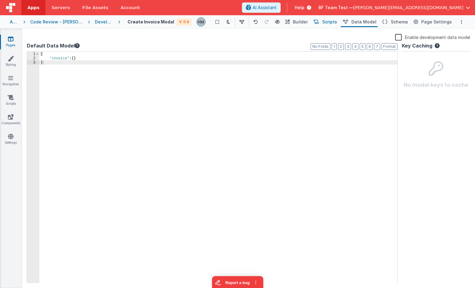
click at [326, 22] on button "Scripts" at bounding box center [324, 22] width 27 height 10
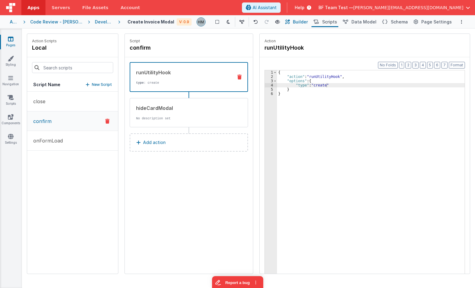
click at [298, 22] on button "Builder" at bounding box center [296, 22] width 26 height 10
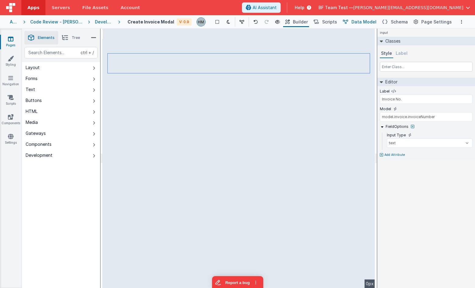
click at [355, 25] on button "Data Model" at bounding box center [358, 22] width 37 height 10
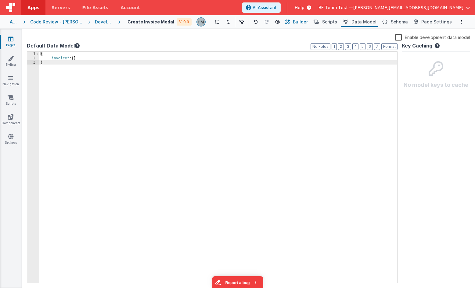
click at [308, 21] on span "Builder" at bounding box center [300, 22] width 15 height 6
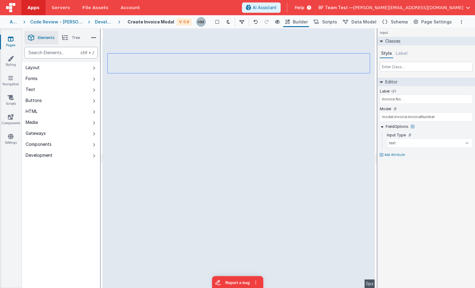
click at [40, 54] on div "text" at bounding box center [60, 53] width 73 height 12
type div "data"
type input "Data Model Inspector"
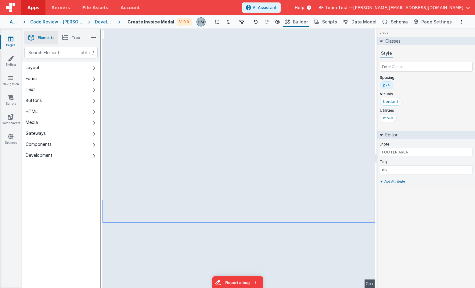
type input "Invoice No."
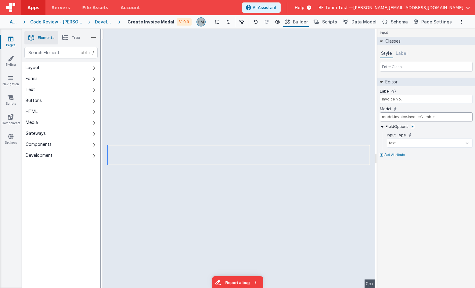
drag, startPoint x: 393, startPoint y: 118, endPoint x: 361, endPoint y: 113, distance: 32.9
click at [379, 113] on input "model.invoice.invoiceNumber" at bounding box center [425, 116] width 93 height 9
type input "model.invoice.subTotal"
type input "Sub Total"
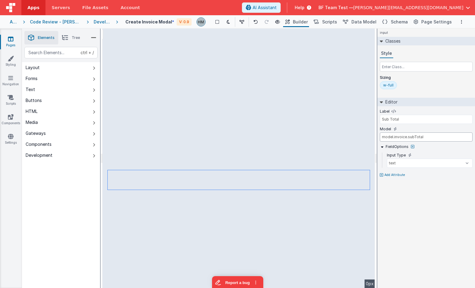
drag, startPoint x: 393, startPoint y: 137, endPoint x: 359, endPoint y: 135, distance: 34.5
click at [379, 135] on input "model.invoice.subTotal" at bounding box center [425, 137] width 93 height 9
type input "Data Model Inspector"
click at [402, 136] on input "invoice.subTotal" at bounding box center [425, 137] width 93 height 9
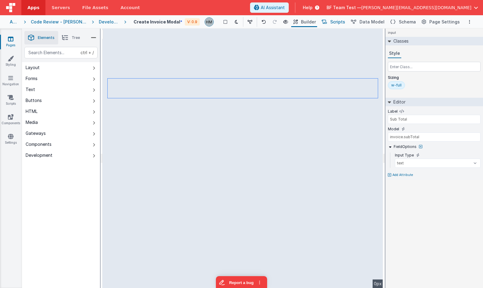
click at [336, 20] on span "Scripts" at bounding box center [337, 22] width 15 height 6
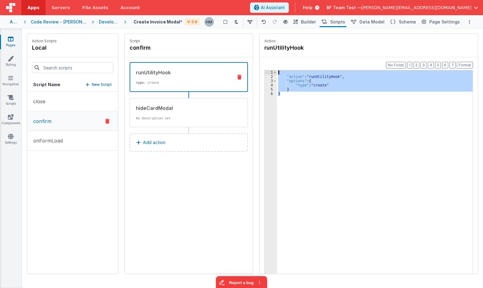
drag, startPoint x: 302, startPoint y: 91, endPoint x: 278, endPoint y: 63, distance: 37.0
click at [278, 70] on div "{ "action" : "runUtilityHook" , "options" : { "type" : "create" } }" at bounding box center [375, 181] width 196 height 222
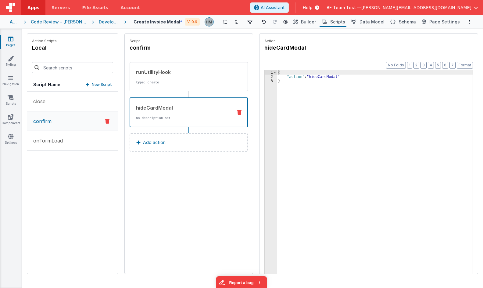
click at [176, 116] on p "No description set" at bounding box center [182, 118] width 92 height 5
click at [187, 78] on div "runUtilityHook type : create" at bounding box center [179, 77] width 98 height 16
click at [181, 111] on div "hideCardModal" at bounding box center [182, 107] width 92 height 7
click at [166, 145] on button "Add action" at bounding box center [189, 142] width 118 height 18
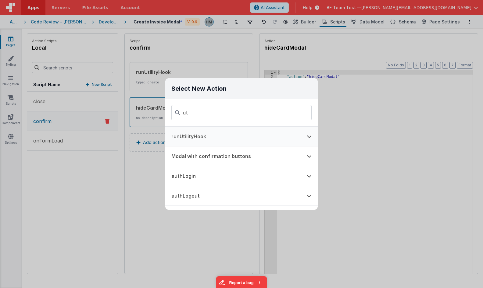
type input "ut"
click at [241, 136] on button "runUtilityHook" at bounding box center [232, 137] width 135 height 20
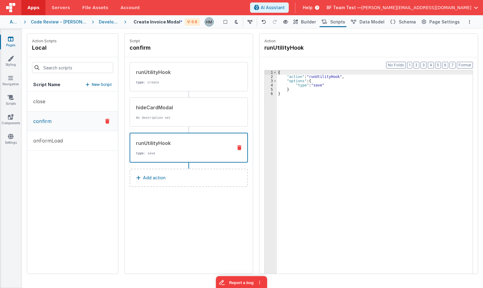
click at [315, 86] on div "{ "action" : "runUtilityHook" , "options" : { "type" : "save" } }" at bounding box center [375, 185] width 196 height 231
click at [359, 97] on div "{ "action" : "runUtilityHook" , "options" : { "type" : "refresh" } }" at bounding box center [375, 185] width 196 height 231
